Goal: Information Seeking & Learning: Learn about a topic

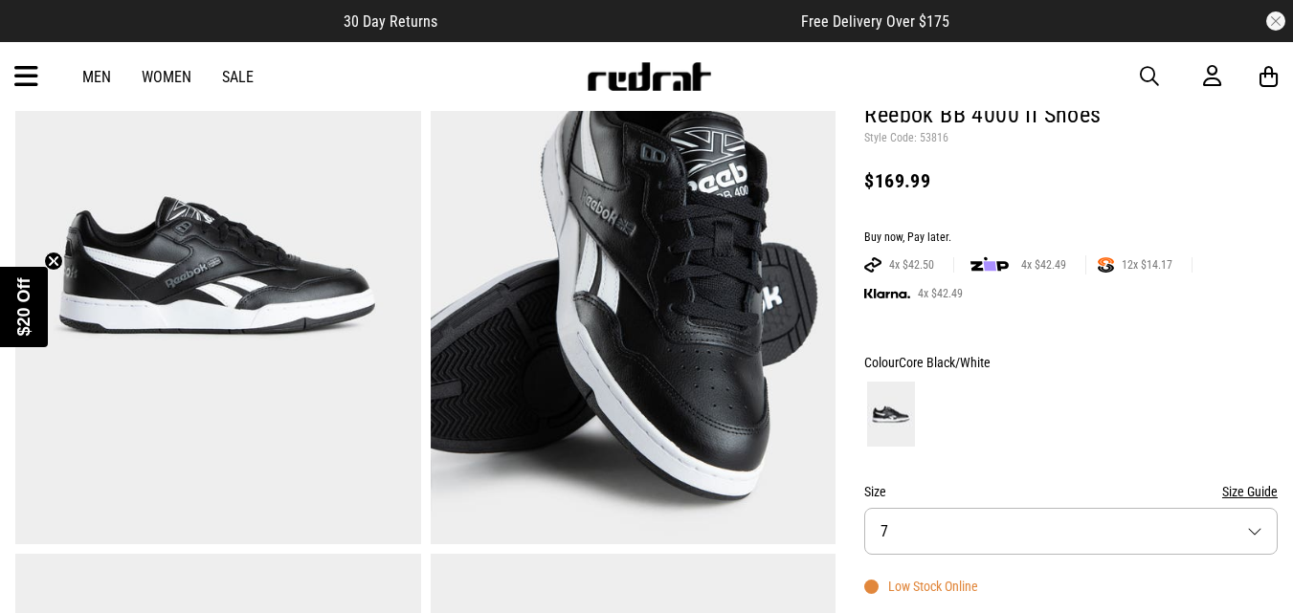
click at [316, 270] on img at bounding box center [218, 265] width 406 height 559
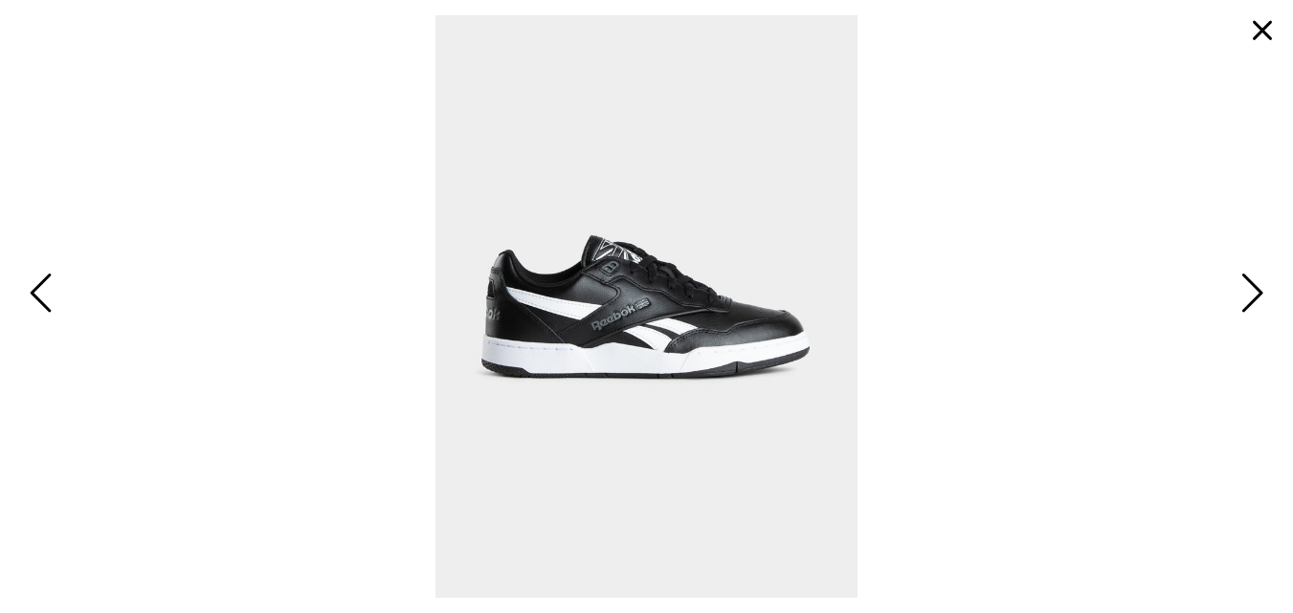
click at [1249, 296] on span "Next" at bounding box center [1250, 295] width 30 height 56
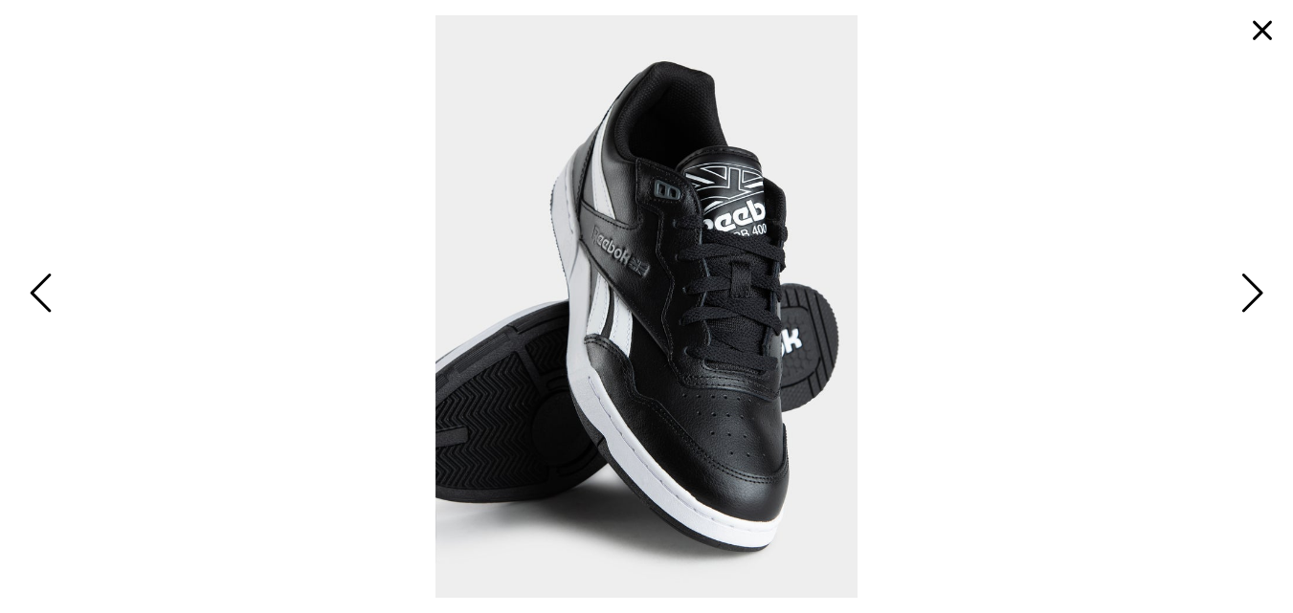
click at [1251, 295] on span "Next" at bounding box center [1250, 295] width 30 height 56
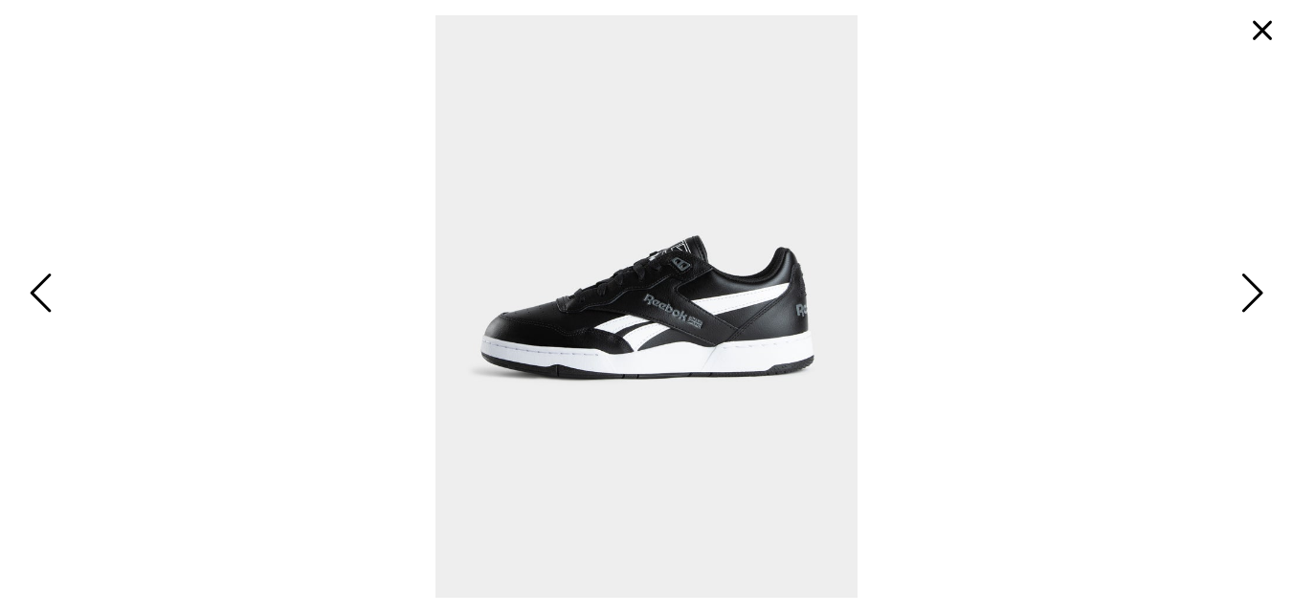
click at [1251, 294] on span "Next" at bounding box center [1250, 295] width 30 height 56
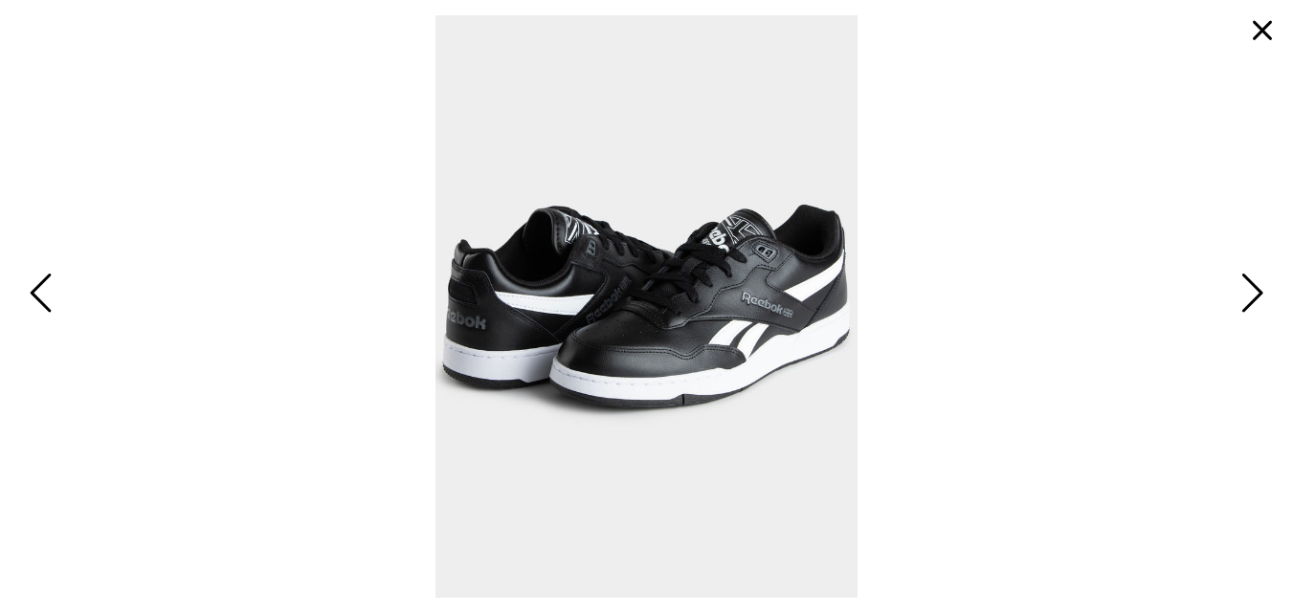
click at [1251, 294] on span "Next" at bounding box center [1250, 295] width 30 height 56
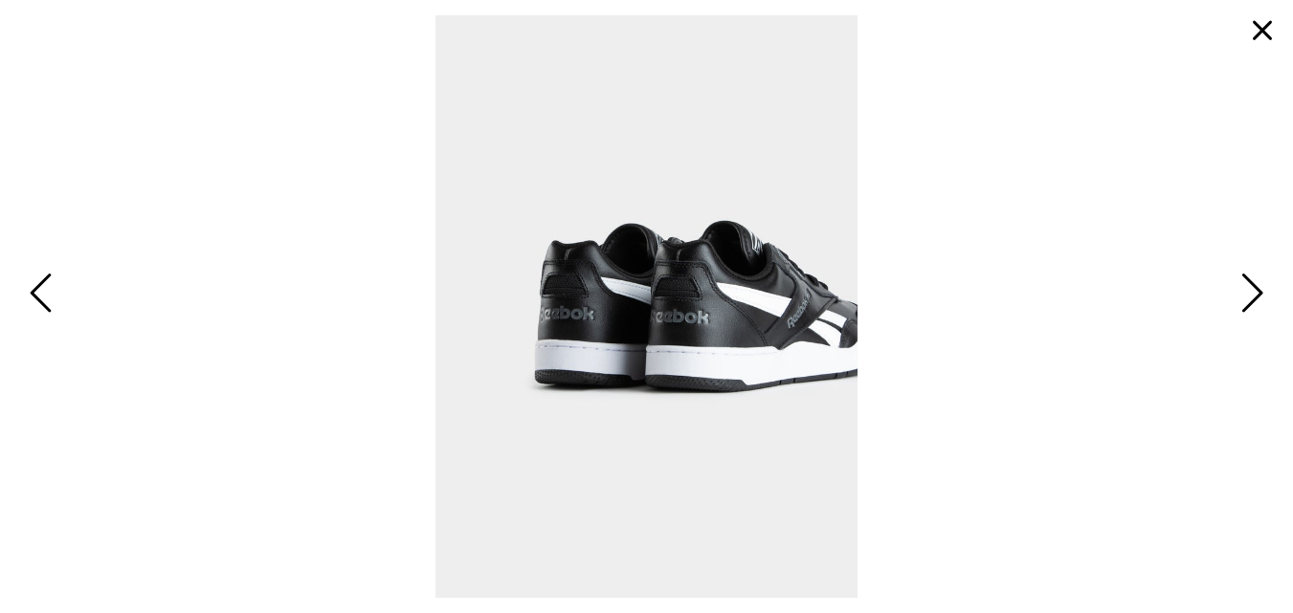
click at [1251, 294] on span "Next" at bounding box center [1250, 295] width 30 height 56
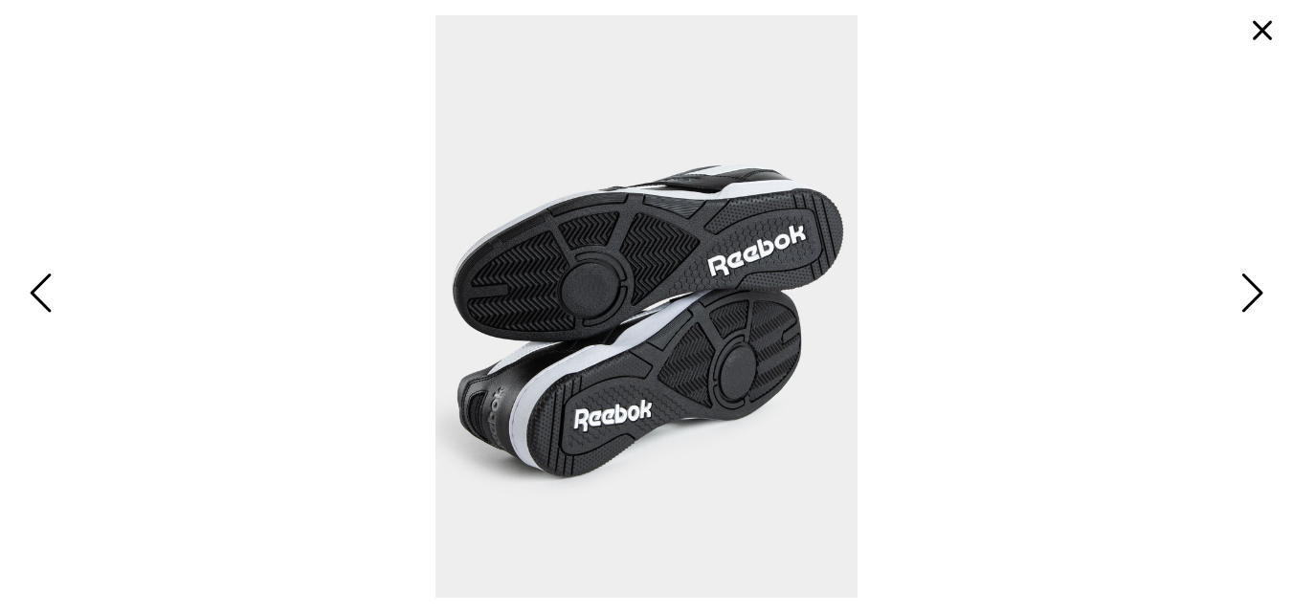
click at [1251, 294] on span "Next" at bounding box center [1250, 295] width 30 height 56
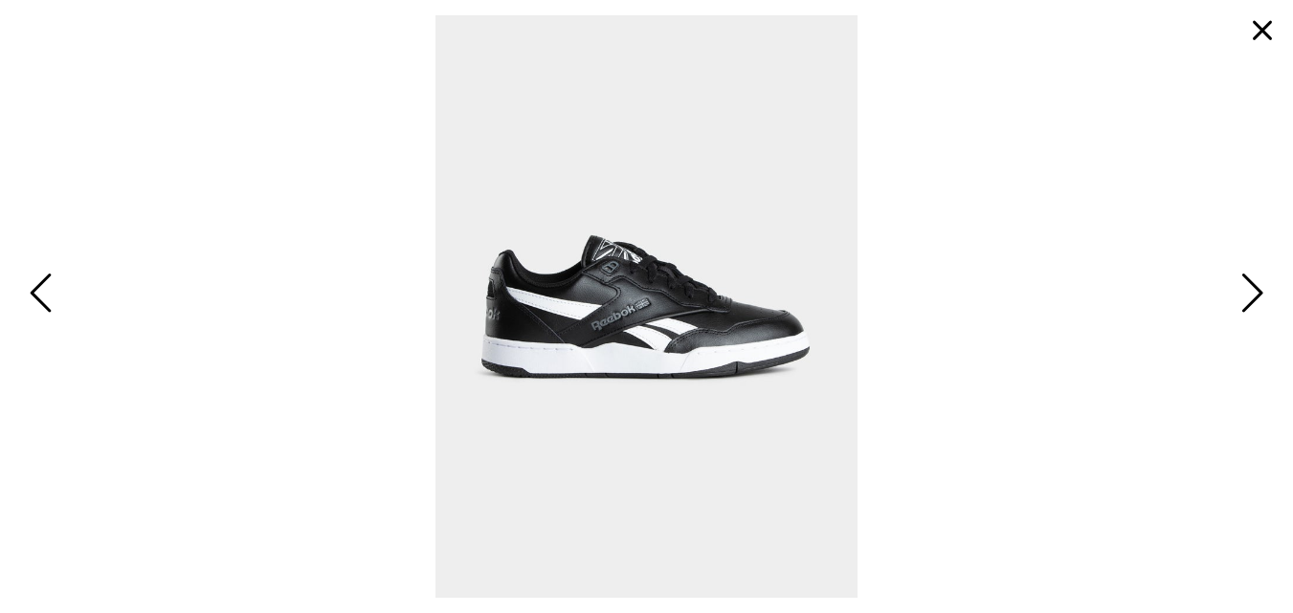
click at [1251, 294] on span "Next" at bounding box center [1250, 295] width 30 height 56
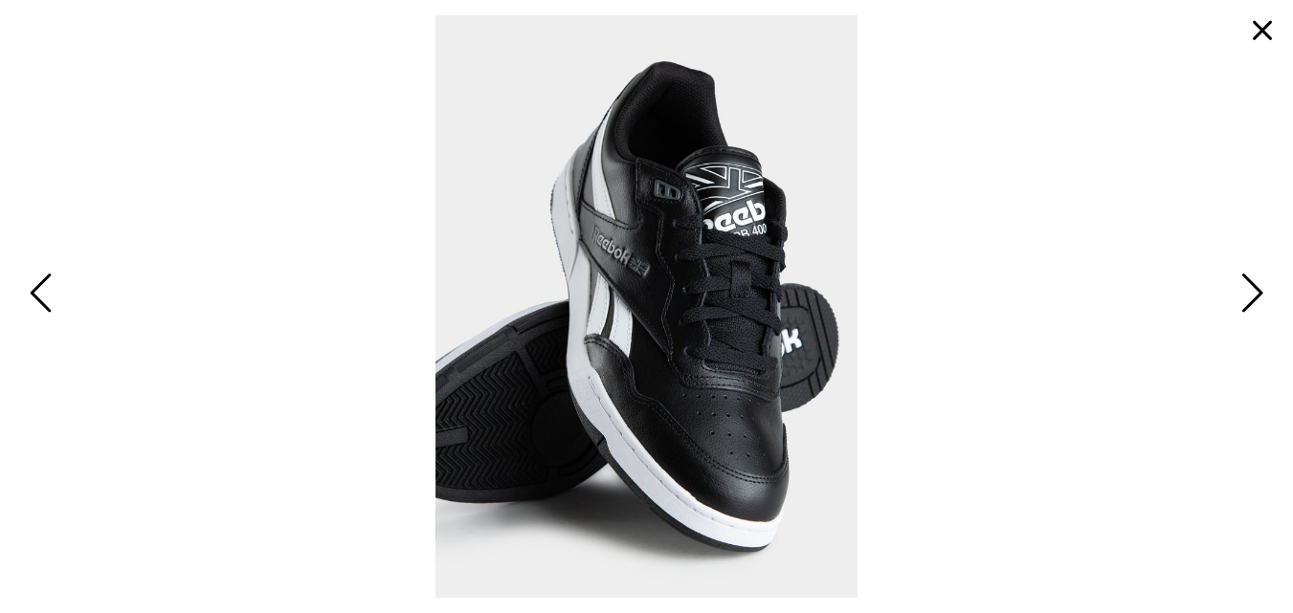
click at [1253, 281] on span "Next" at bounding box center [1250, 295] width 30 height 56
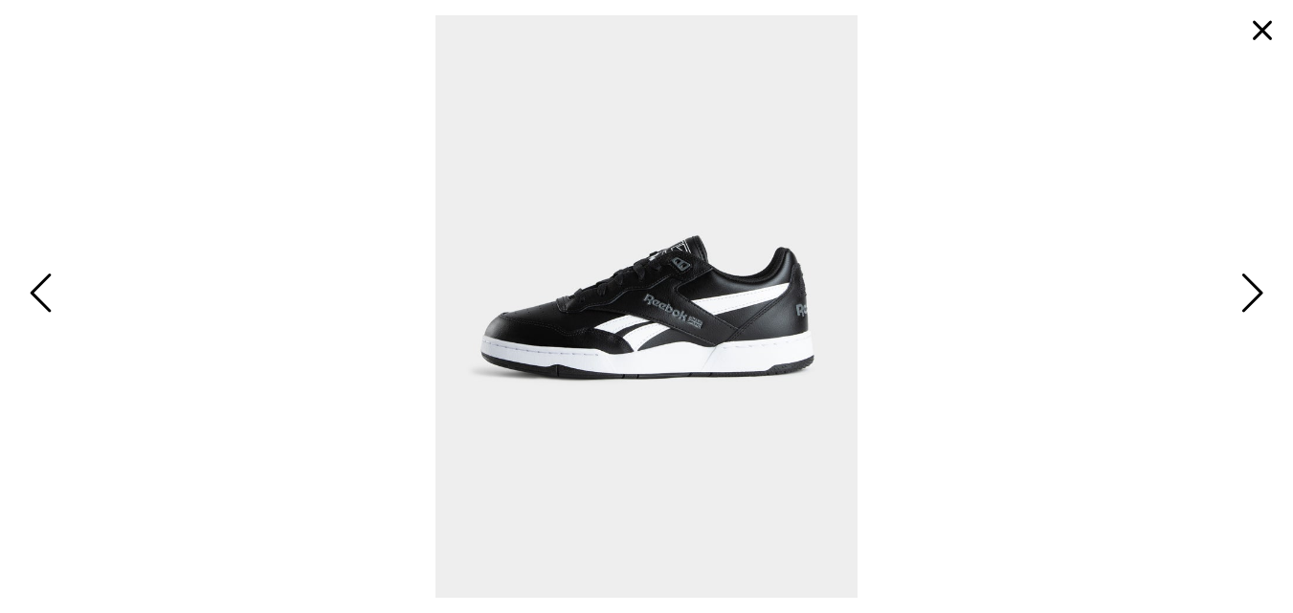
click at [1253, 281] on span "Next" at bounding box center [1250, 295] width 30 height 56
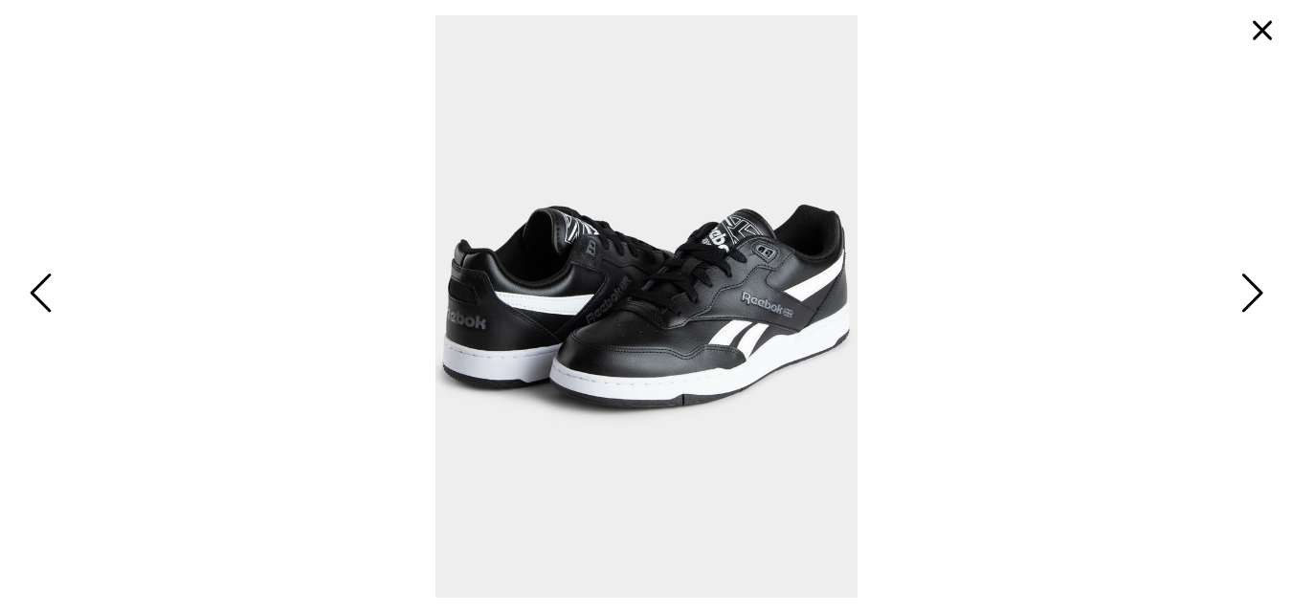
click at [1253, 281] on span "Next" at bounding box center [1250, 295] width 30 height 56
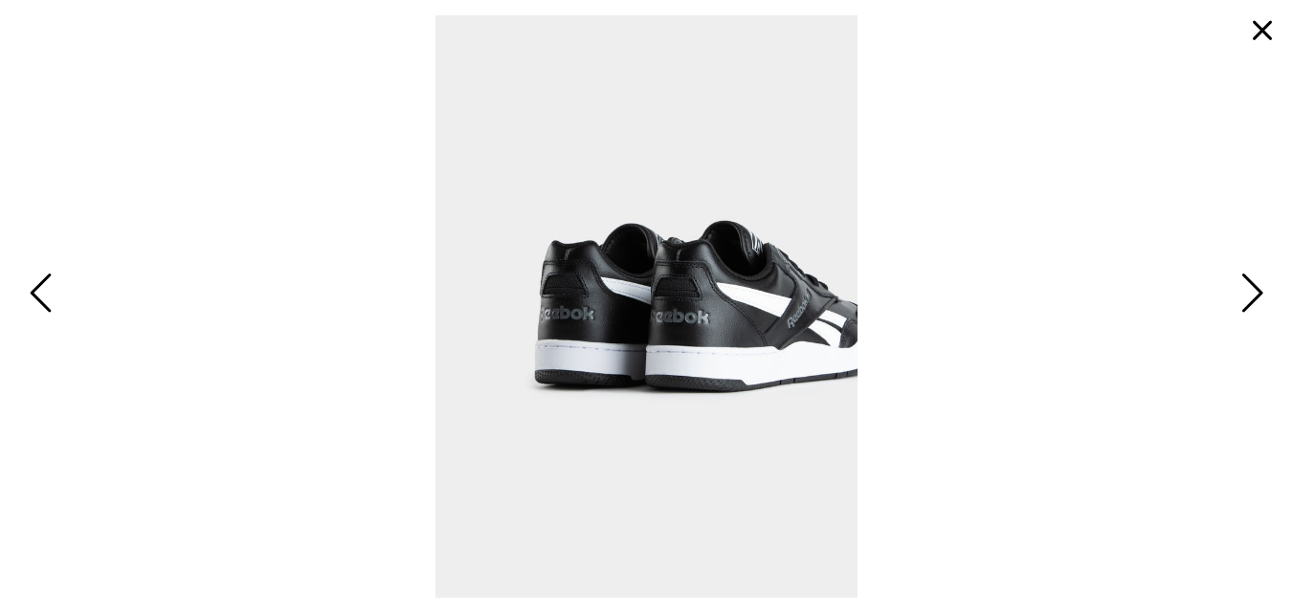
click at [1253, 281] on span "Next" at bounding box center [1250, 295] width 30 height 56
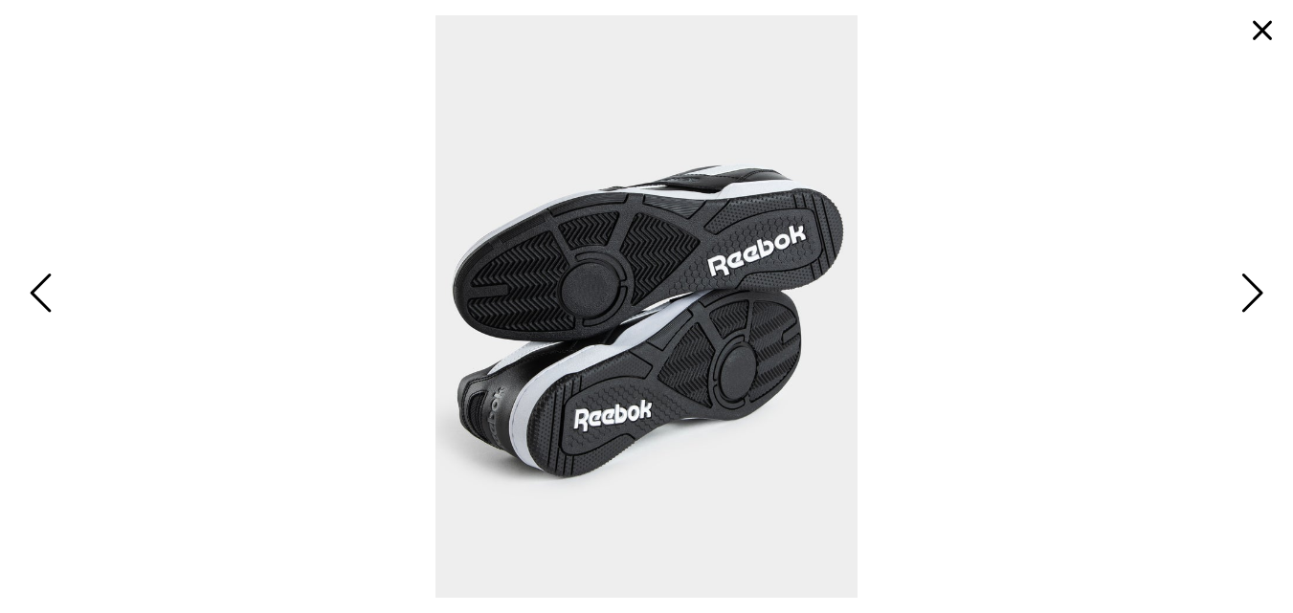
click at [1253, 281] on span "Next" at bounding box center [1250, 295] width 30 height 56
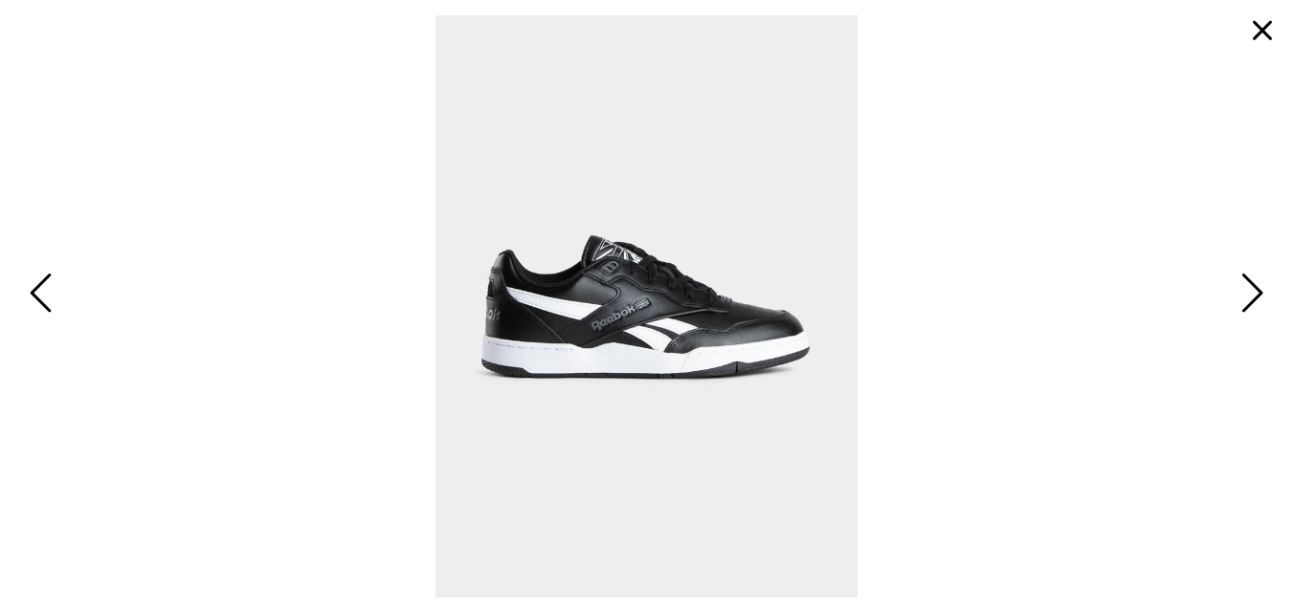
click at [1253, 281] on span "Next" at bounding box center [1250, 295] width 30 height 56
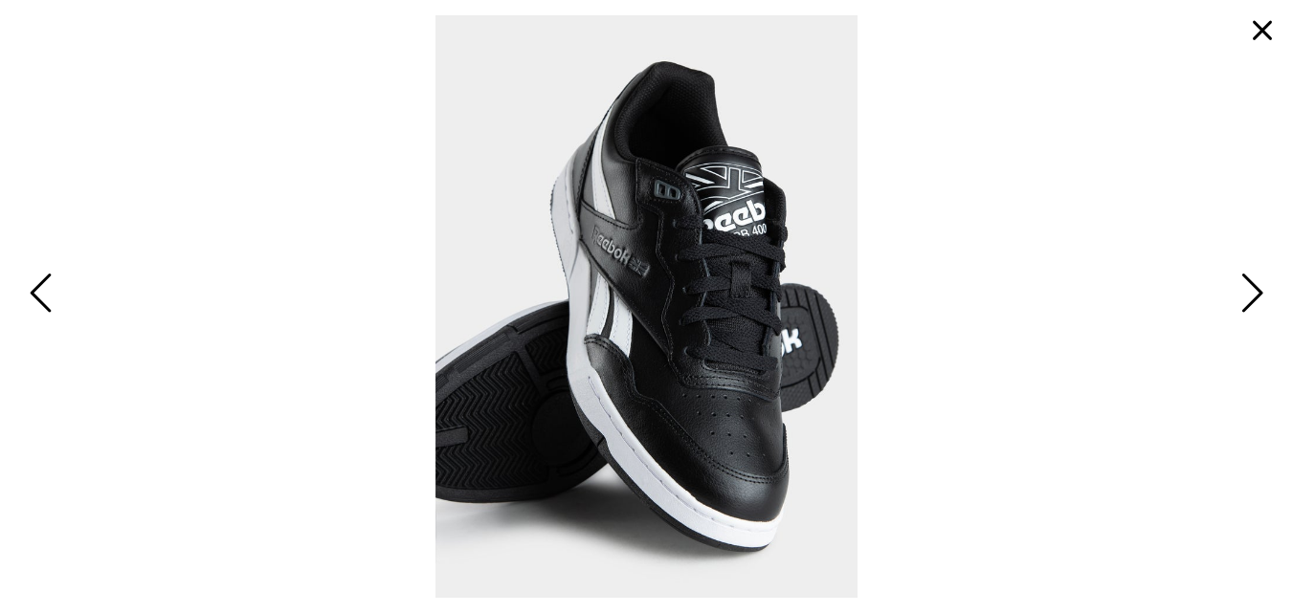
click at [752, 259] on img at bounding box center [646, 306] width 423 height 583
click at [741, 267] on img at bounding box center [646, 306] width 423 height 583
